Goal: Task Accomplishment & Management: Manage account settings

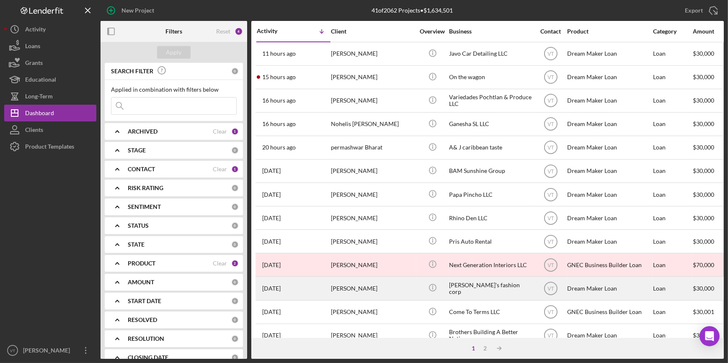
click at [385, 291] on div "[PERSON_NAME]" at bounding box center [373, 288] width 84 height 22
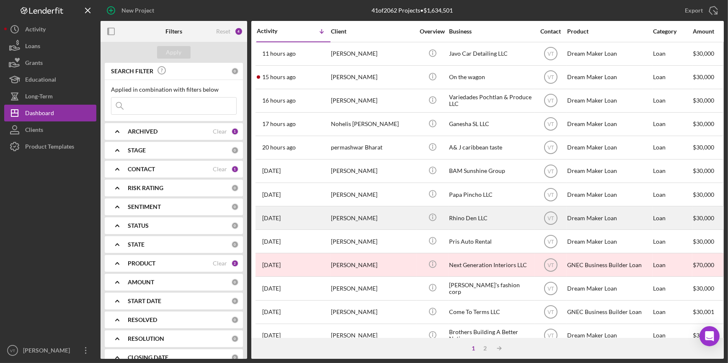
click at [349, 222] on div "[PERSON_NAME]" at bounding box center [373, 218] width 84 height 22
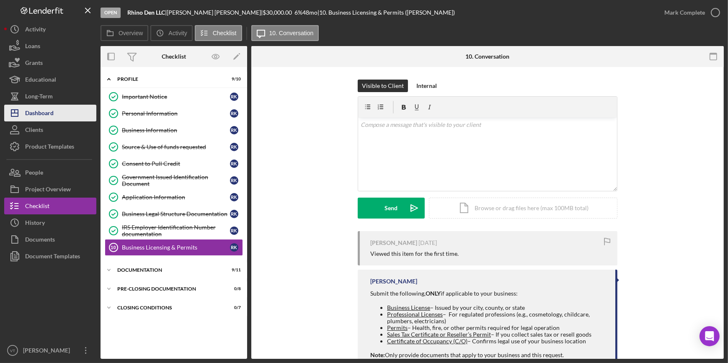
click at [29, 115] on div "Dashboard" at bounding box center [39, 114] width 28 height 19
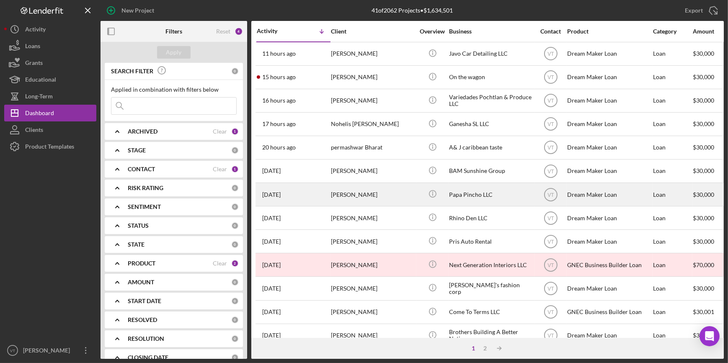
click at [380, 195] on div "[PERSON_NAME]" at bounding box center [373, 194] width 84 height 22
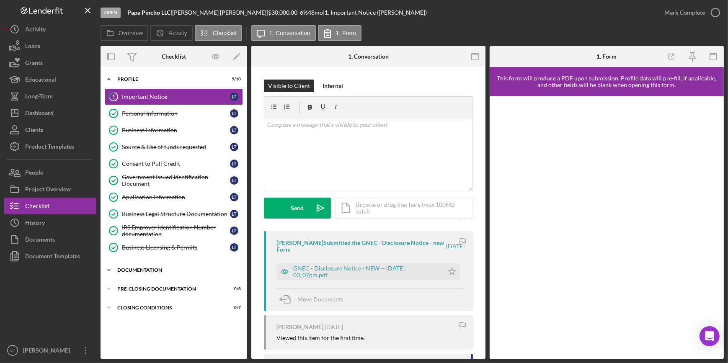
click at [105, 271] on icon "Icon/Expander" at bounding box center [108, 270] width 17 height 17
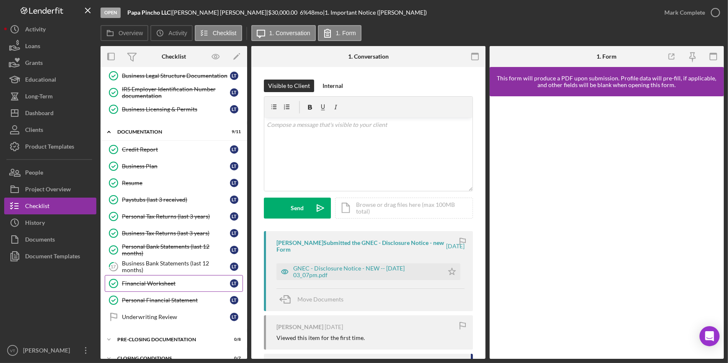
scroll to position [149, 0]
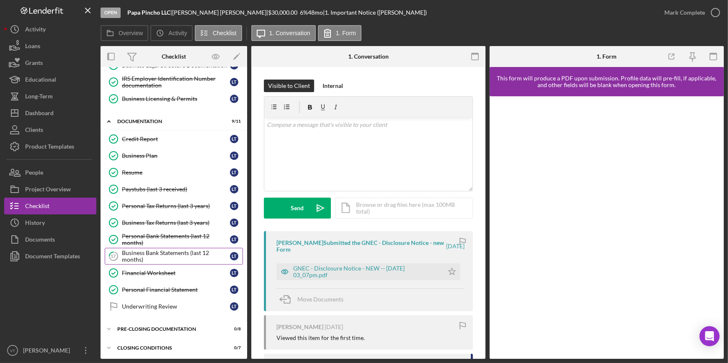
click at [146, 256] on div "Business Bank Statements (last 12 months)" at bounding box center [176, 256] width 108 height 13
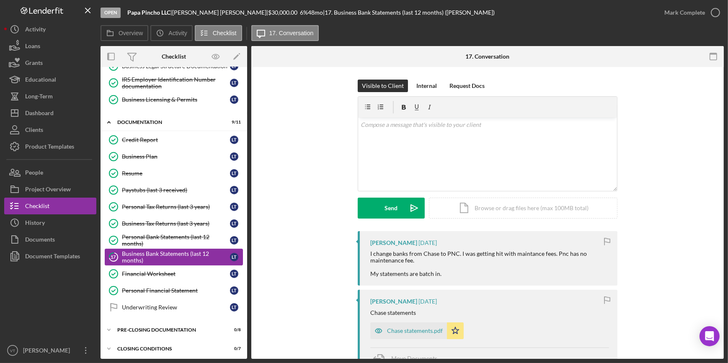
scroll to position [149, 0]
click at [386, 142] on div "v Color teal Color pink Remove color Add row above Add row below Add column bef…" at bounding box center [487, 154] width 259 height 73
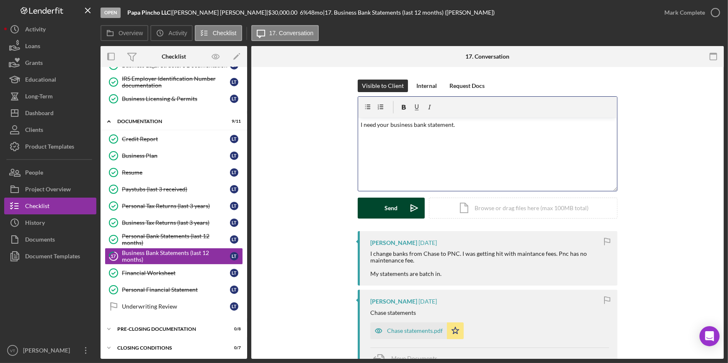
click at [380, 204] on button "Send Icon/icon-invite-send" at bounding box center [391, 208] width 67 height 21
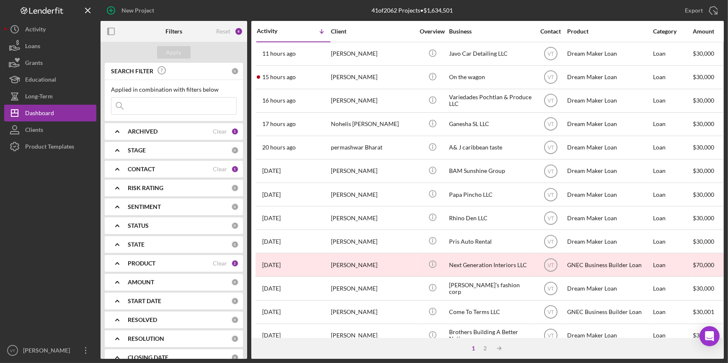
click at [149, 109] on input at bounding box center [173, 106] width 125 height 17
paste input "Radha"
type input "Radha"
click at [171, 52] on div "Apply" at bounding box center [173, 52] width 15 height 13
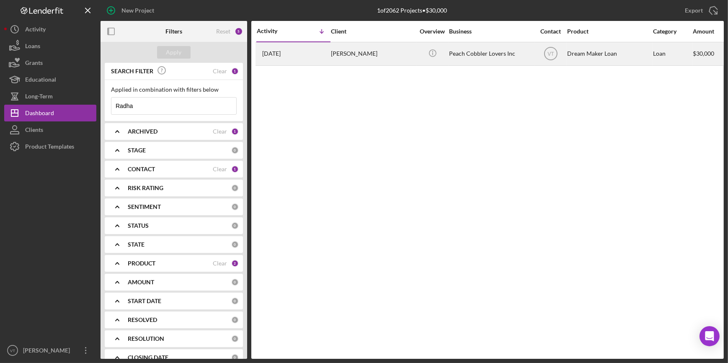
click at [335, 54] on div "[PERSON_NAME]" at bounding box center [373, 54] width 84 height 22
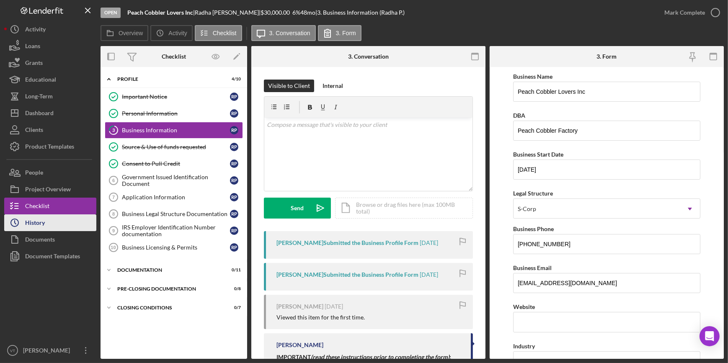
click at [48, 222] on button "Icon/History History" at bounding box center [50, 222] width 92 height 17
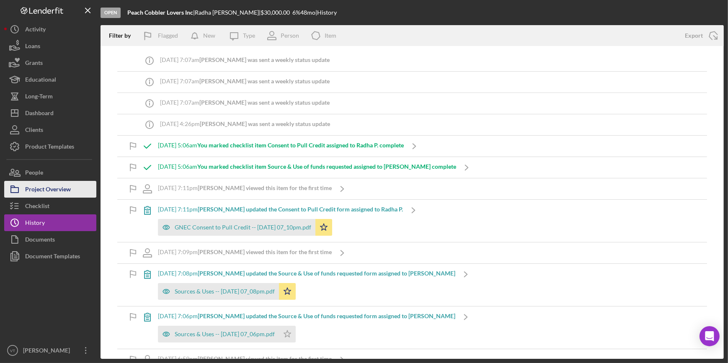
click at [83, 188] on button "Project Overview" at bounding box center [50, 189] width 92 height 17
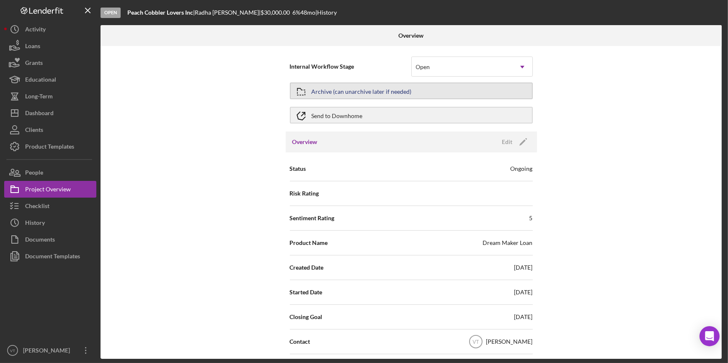
click at [383, 92] on div "Archive (can unarchive later if needed)" at bounding box center [361, 90] width 100 height 15
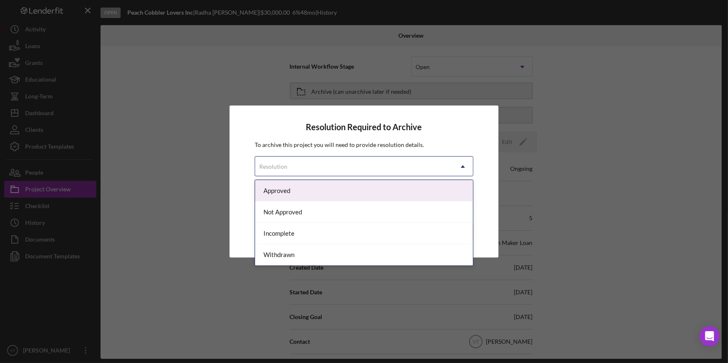
click at [386, 163] on div "Resolution" at bounding box center [353, 166] width 197 height 19
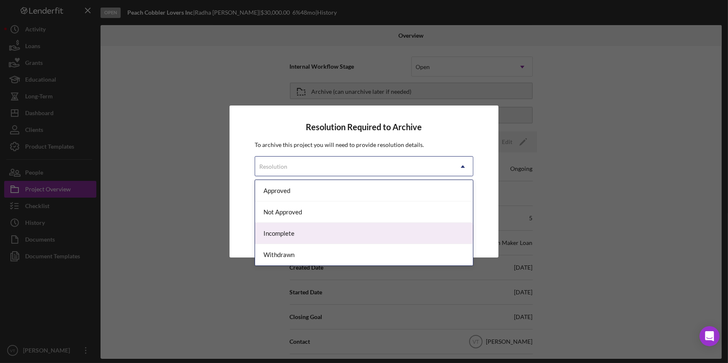
click at [349, 231] on div "Incomplete" at bounding box center [363, 233] width 217 height 21
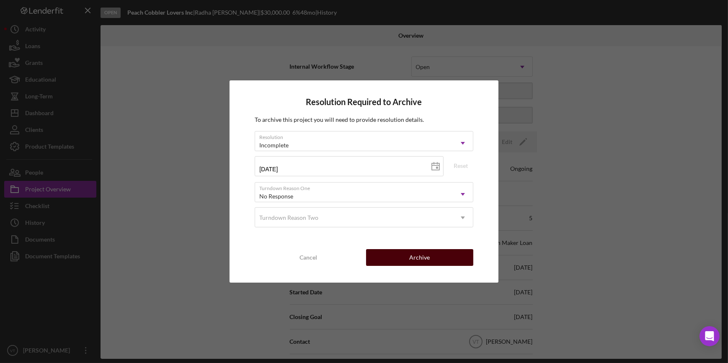
click at [400, 254] on button "Archive" at bounding box center [419, 257] width 107 height 17
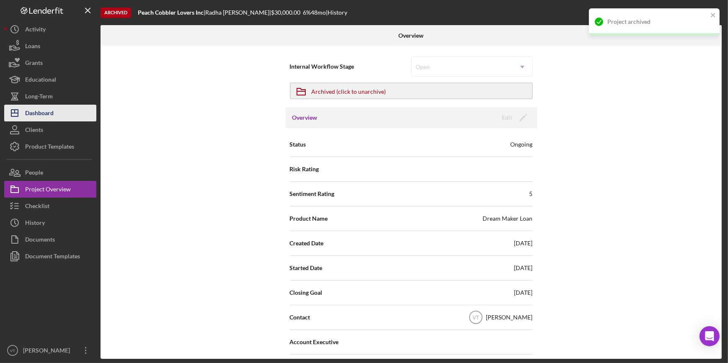
click at [65, 119] on button "Icon/Dashboard Dashboard" at bounding box center [50, 113] width 92 height 17
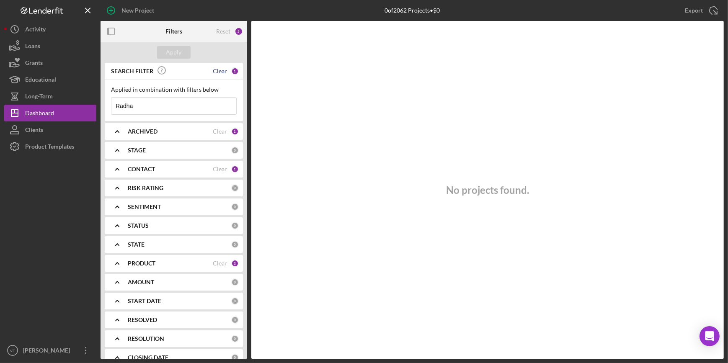
click at [213, 72] on div "Clear" at bounding box center [220, 71] width 14 height 7
click at [181, 51] on button "Apply" at bounding box center [173, 52] width 33 height 13
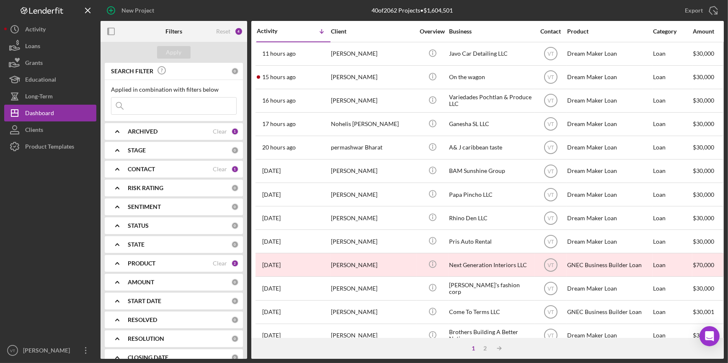
click at [142, 111] on input at bounding box center [173, 106] width 125 height 17
paste input "[PERSON_NAME]"
type input "[PERSON_NAME]"
click at [167, 52] on div "Apply" at bounding box center [173, 52] width 15 height 13
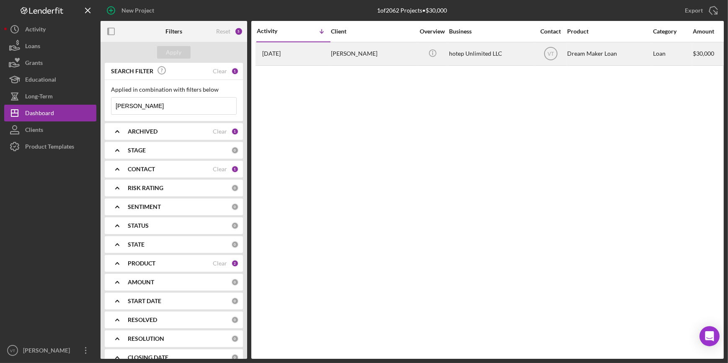
click at [324, 58] on div "[DATE] [PERSON_NAME]" at bounding box center [293, 54] width 73 height 22
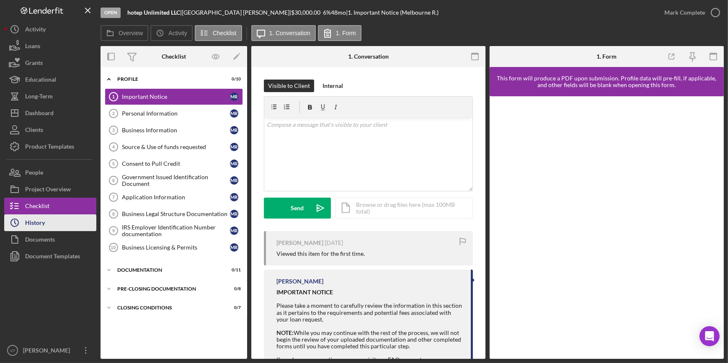
click at [80, 225] on button "Icon/History History" at bounding box center [50, 222] width 92 height 17
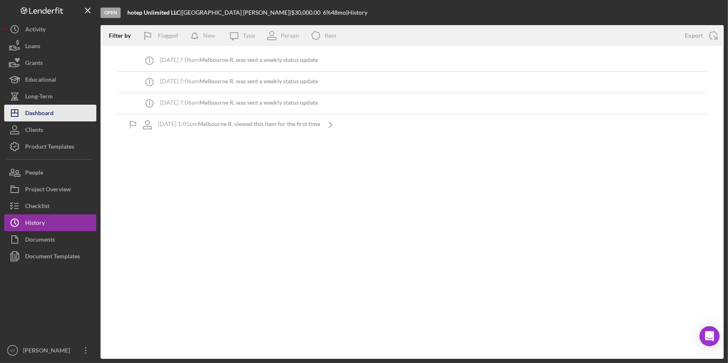
click at [59, 110] on button "Icon/Dashboard Dashboard" at bounding box center [50, 113] width 92 height 17
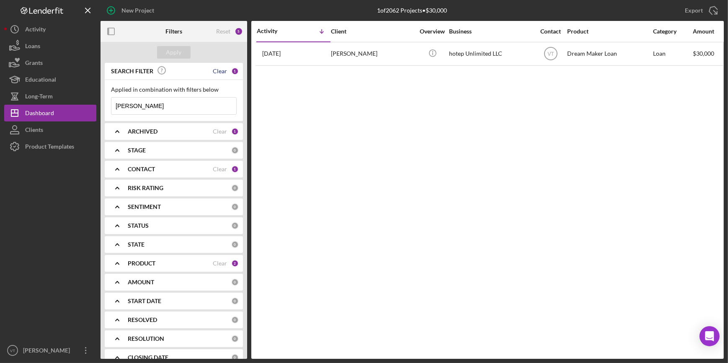
click at [220, 69] on div "Clear" at bounding box center [220, 71] width 14 height 7
click at [182, 48] on button "Apply" at bounding box center [173, 52] width 33 height 13
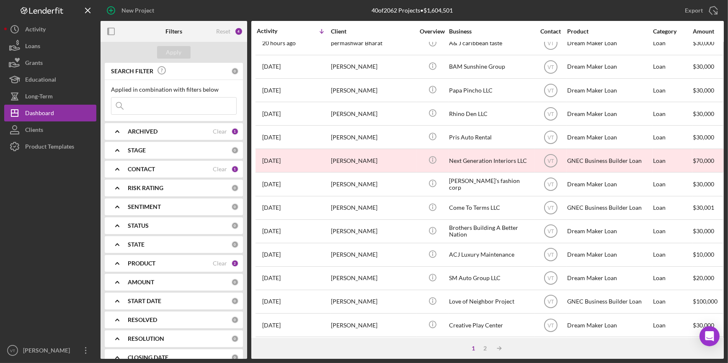
scroll to position [303, 0]
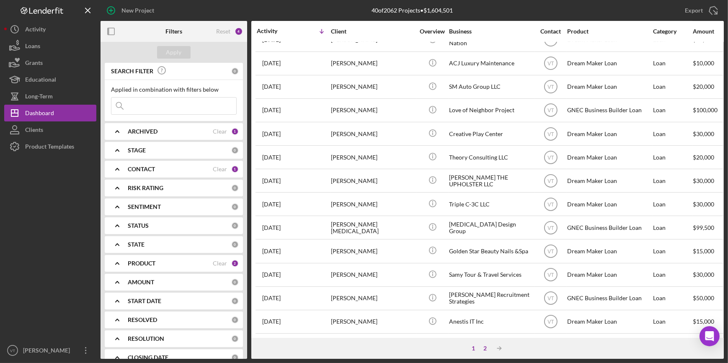
click at [482, 347] on div "2" at bounding box center [485, 348] width 12 height 7
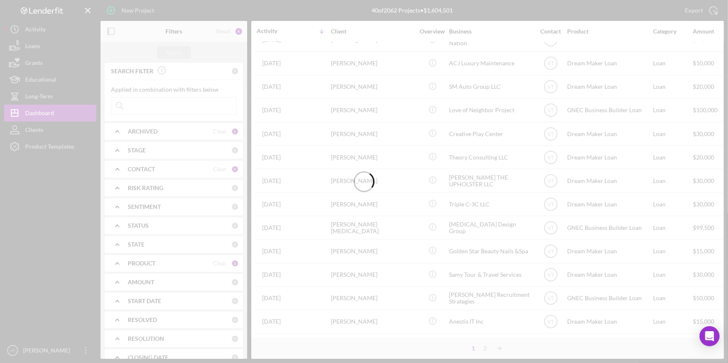
scroll to position [67, 0]
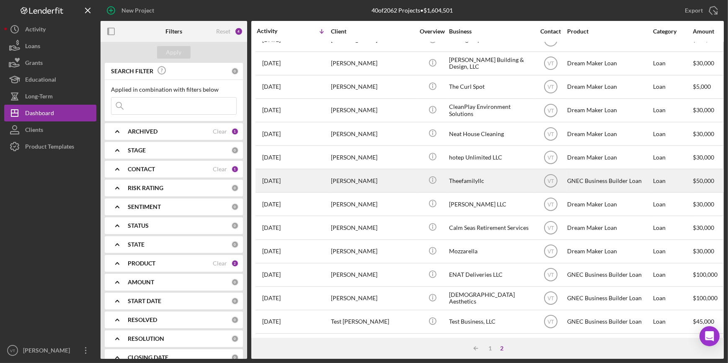
click at [335, 173] on div "[PERSON_NAME]" at bounding box center [373, 181] width 84 height 22
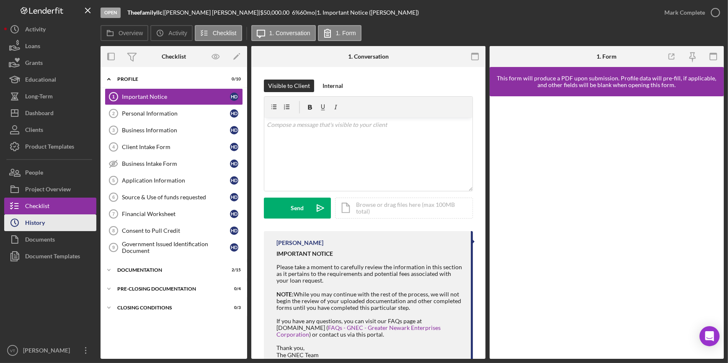
click at [47, 218] on button "Icon/History History" at bounding box center [50, 222] width 92 height 17
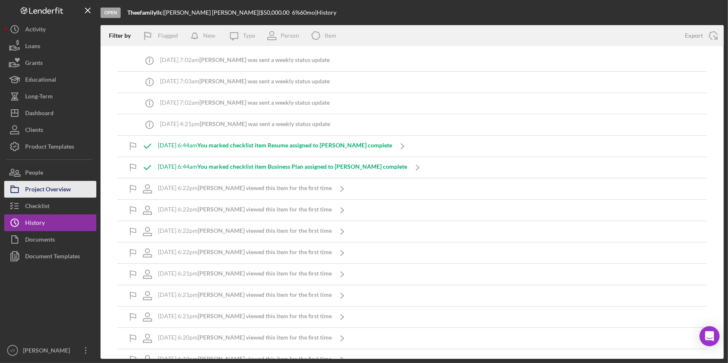
click at [58, 192] on div "Project Overview" at bounding box center [48, 190] width 46 height 19
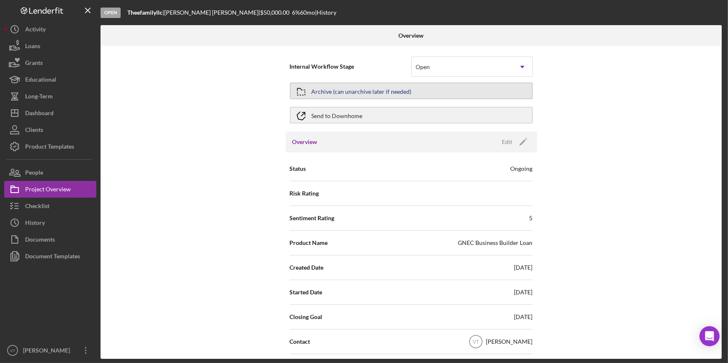
click at [387, 87] on div "Archive (can unarchive later if needed)" at bounding box center [361, 90] width 100 height 15
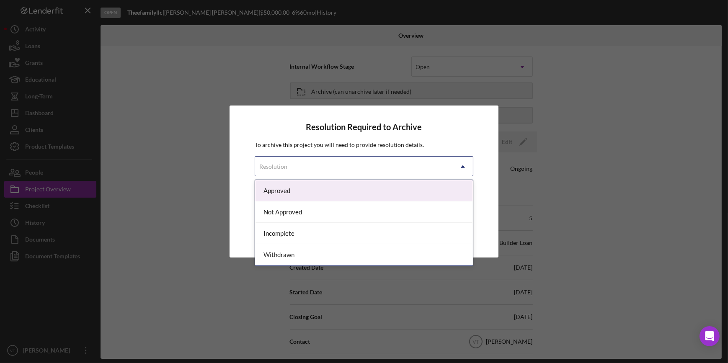
drag, startPoint x: 409, startPoint y: 171, endPoint x: 406, endPoint y: 178, distance: 6.8
click at [409, 172] on div "Resolution" at bounding box center [353, 166] width 197 height 19
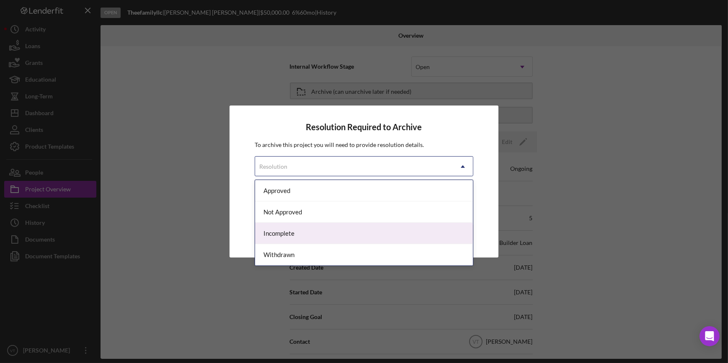
click at [368, 237] on div "Incomplete" at bounding box center [363, 233] width 217 height 21
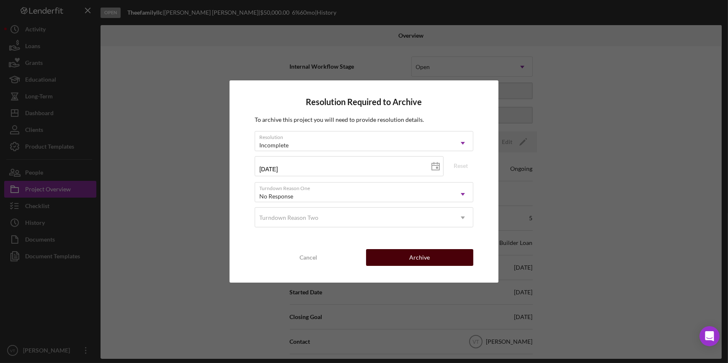
click at [415, 255] on div "Archive" at bounding box center [419, 257] width 21 height 17
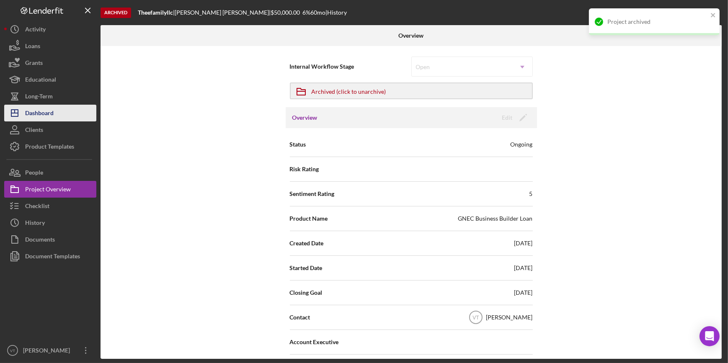
click at [61, 115] on button "Icon/Dashboard Dashboard" at bounding box center [50, 113] width 92 height 17
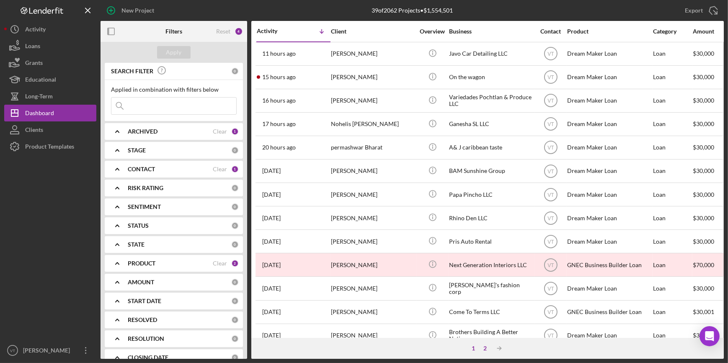
click at [486, 350] on div "2" at bounding box center [485, 348] width 12 height 7
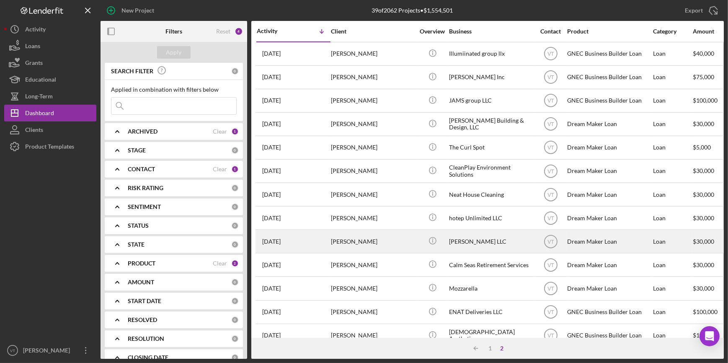
click at [412, 238] on div "[PERSON_NAME]" at bounding box center [373, 241] width 84 height 22
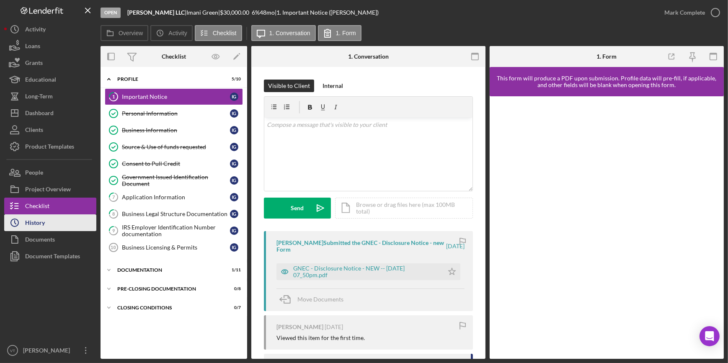
click at [69, 220] on button "Icon/History History" at bounding box center [50, 222] width 92 height 17
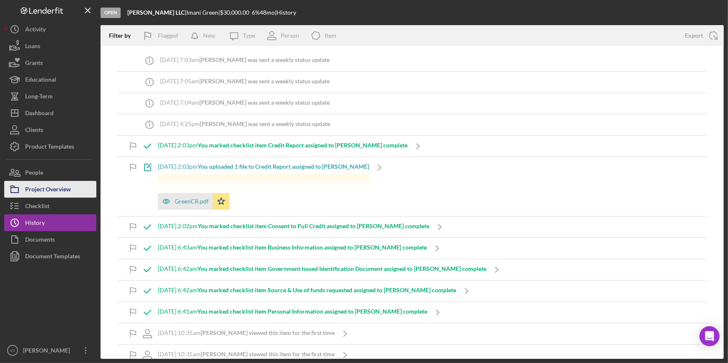
click at [72, 193] on button "Project Overview" at bounding box center [50, 189] width 92 height 17
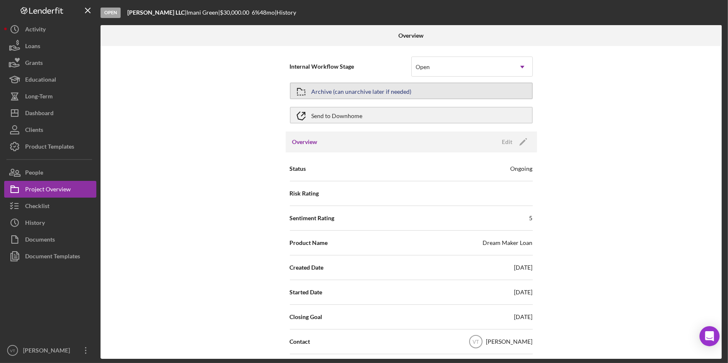
click at [347, 92] on div "Archive (can unarchive later if needed)" at bounding box center [361, 90] width 100 height 15
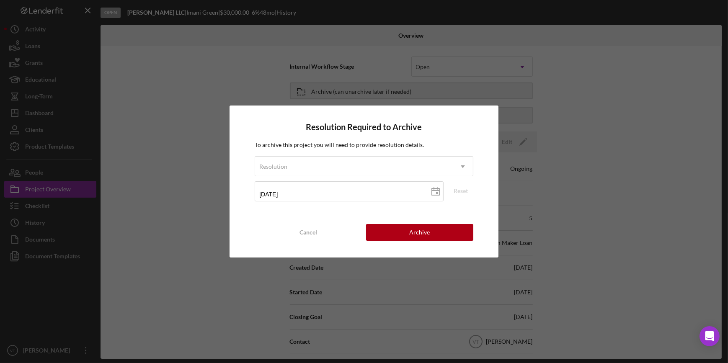
click at [49, 207] on div "Resolution Required to Archive To archive this project you will need to provide…" at bounding box center [364, 181] width 728 height 363
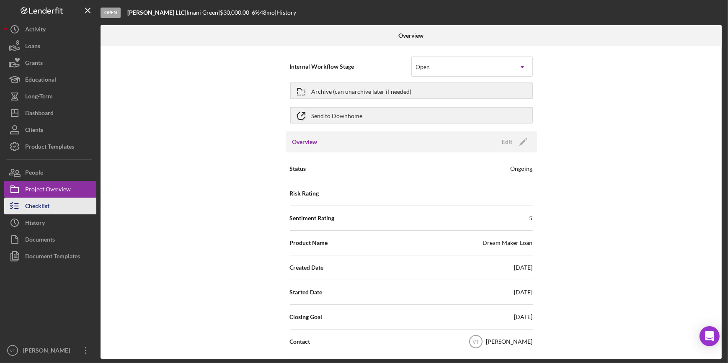
click at [43, 208] on div "Checklist" at bounding box center [37, 207] width 24 height 19
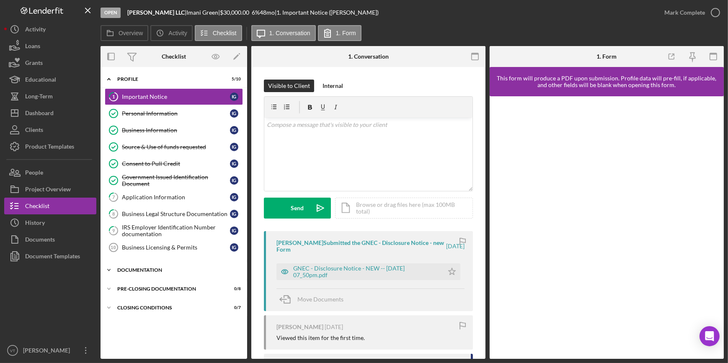
click at [108, 265] on icon "Icon/Expander" at bounding box center [108, 270] width 17 height 17
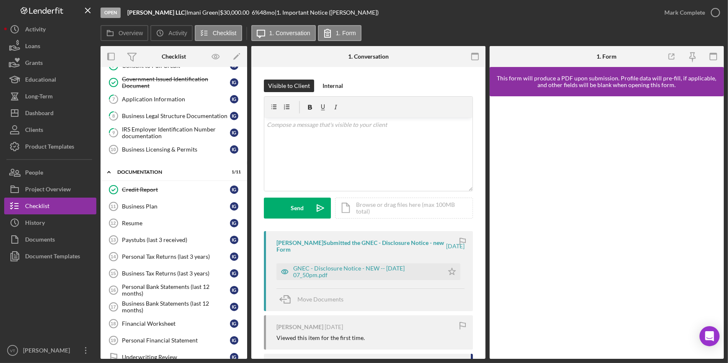
scroll to position [114, 0]
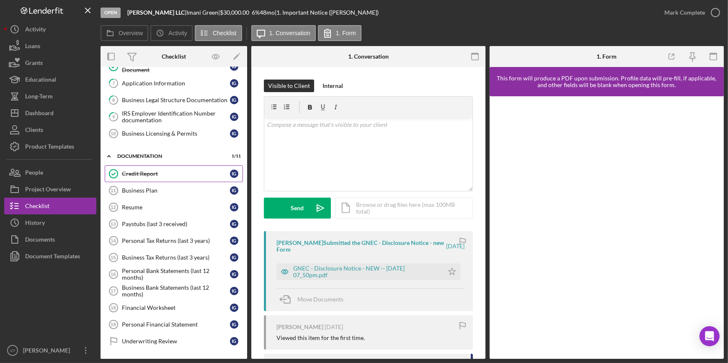
click at [148, 175] on div "Credit Report" at bounding box center [176, 173] width 108 height 7
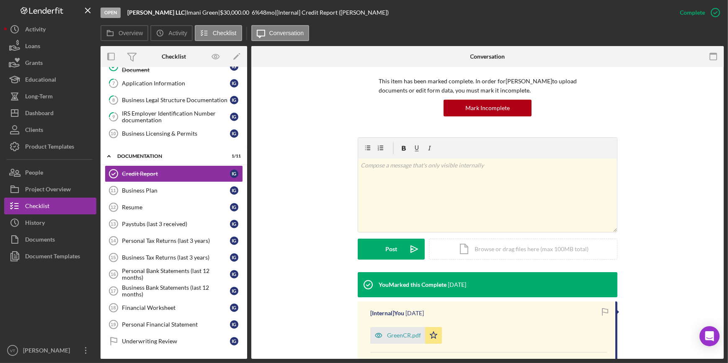
scroll to position [130, 0]
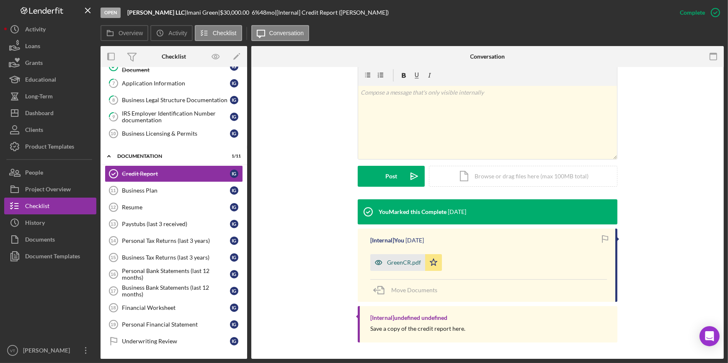
click at [409, 259] on div "GreenCR.pdf" at bounding box center [404, 262] width 34 height 7
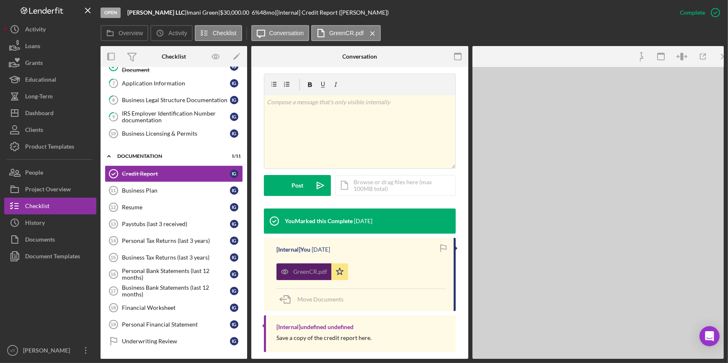
scroll to position [140, 0]
